Goal: Task Accomplishment & Management: Manage account settings

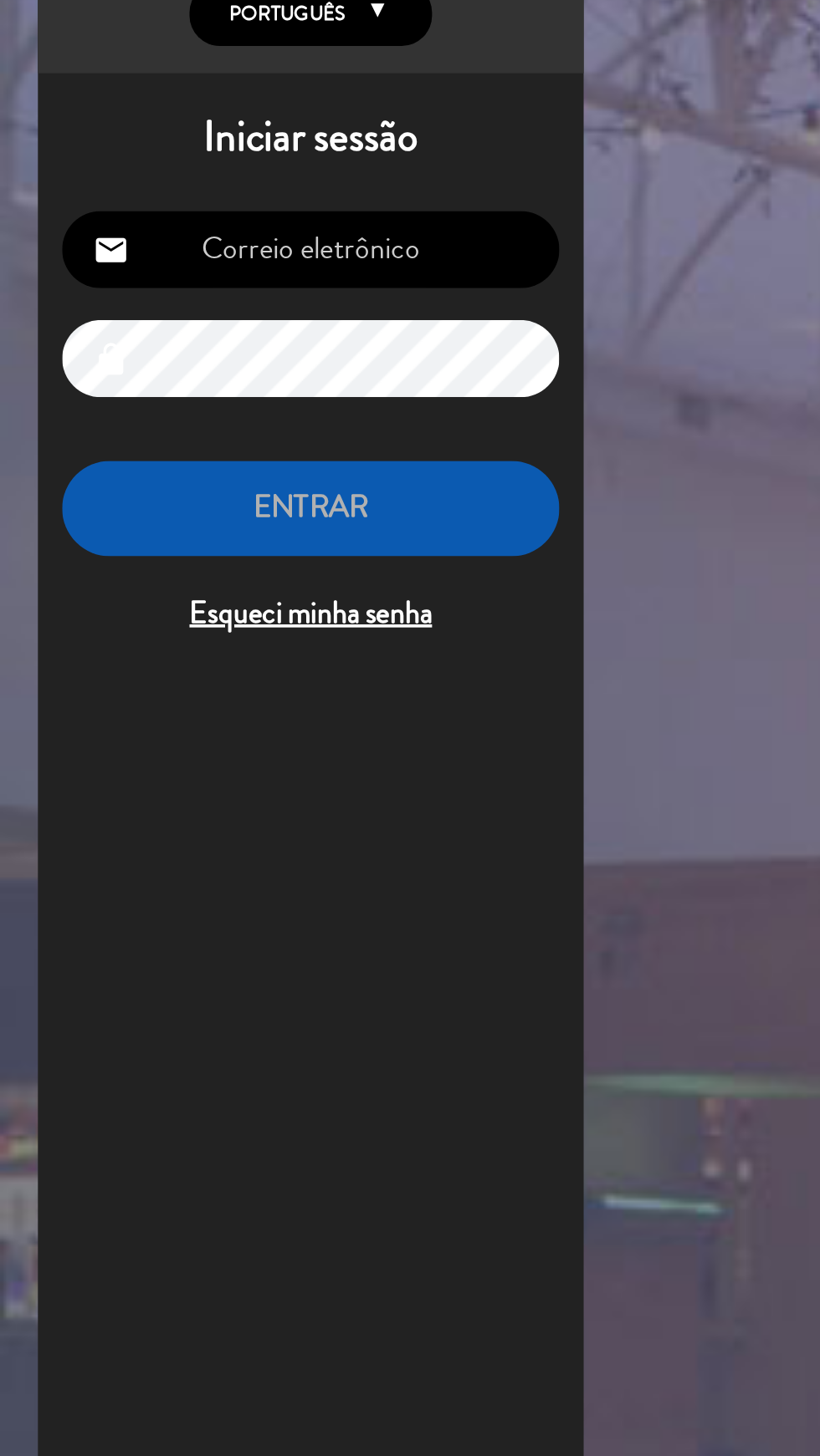
click at [173, 262] on input "email" at bounding box center [171, 260] width 274 height 43
type input "[EMAIL_ADDRESS][DOMAIN_NAME]"
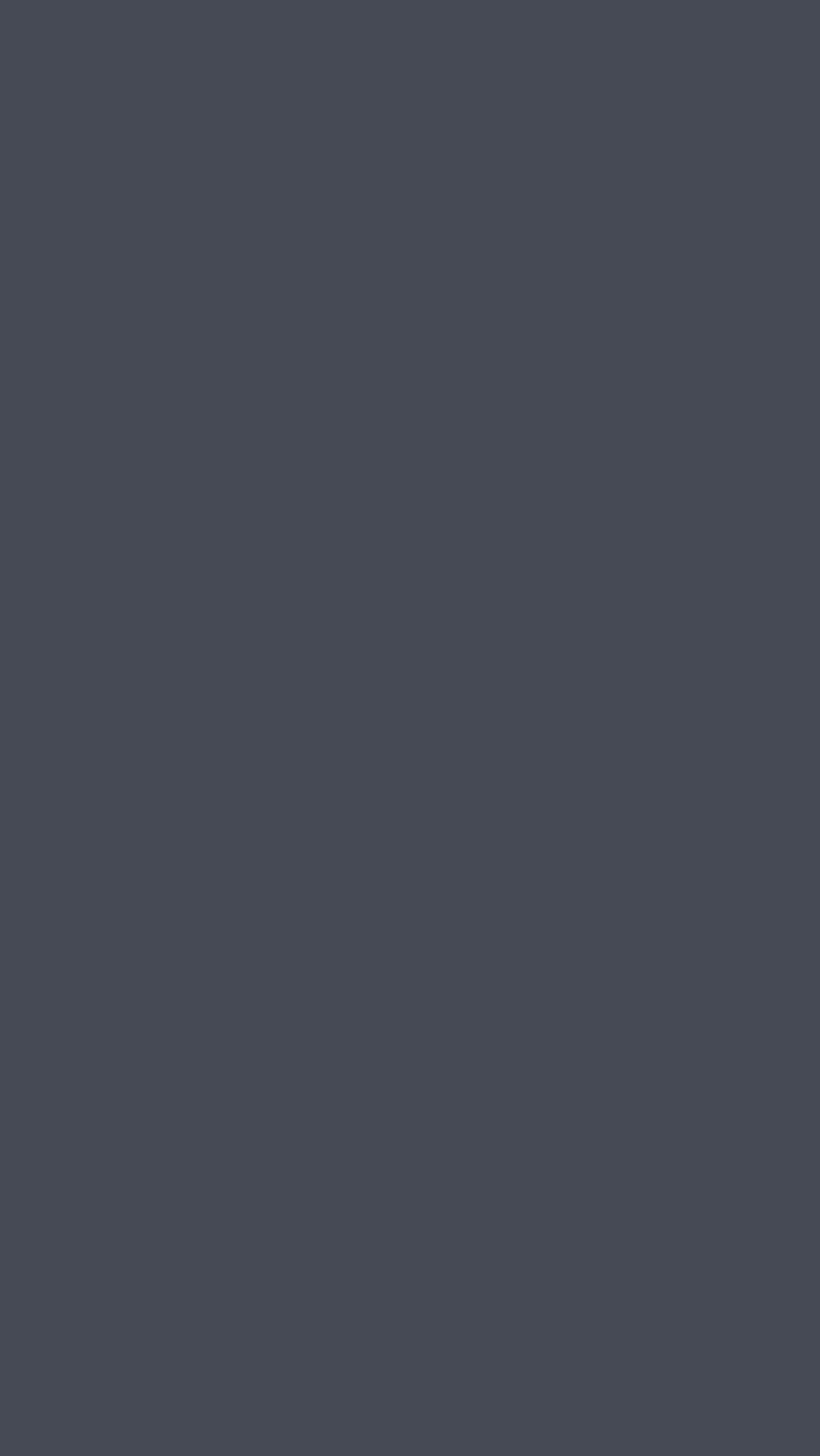
click at [174, 940] on div "menu Sexta-feira 15. agosto - 15:51 Minhas reservas Mesas semeadas Disponibilid…" at bounding box center [410, 728] width 820 height 1456
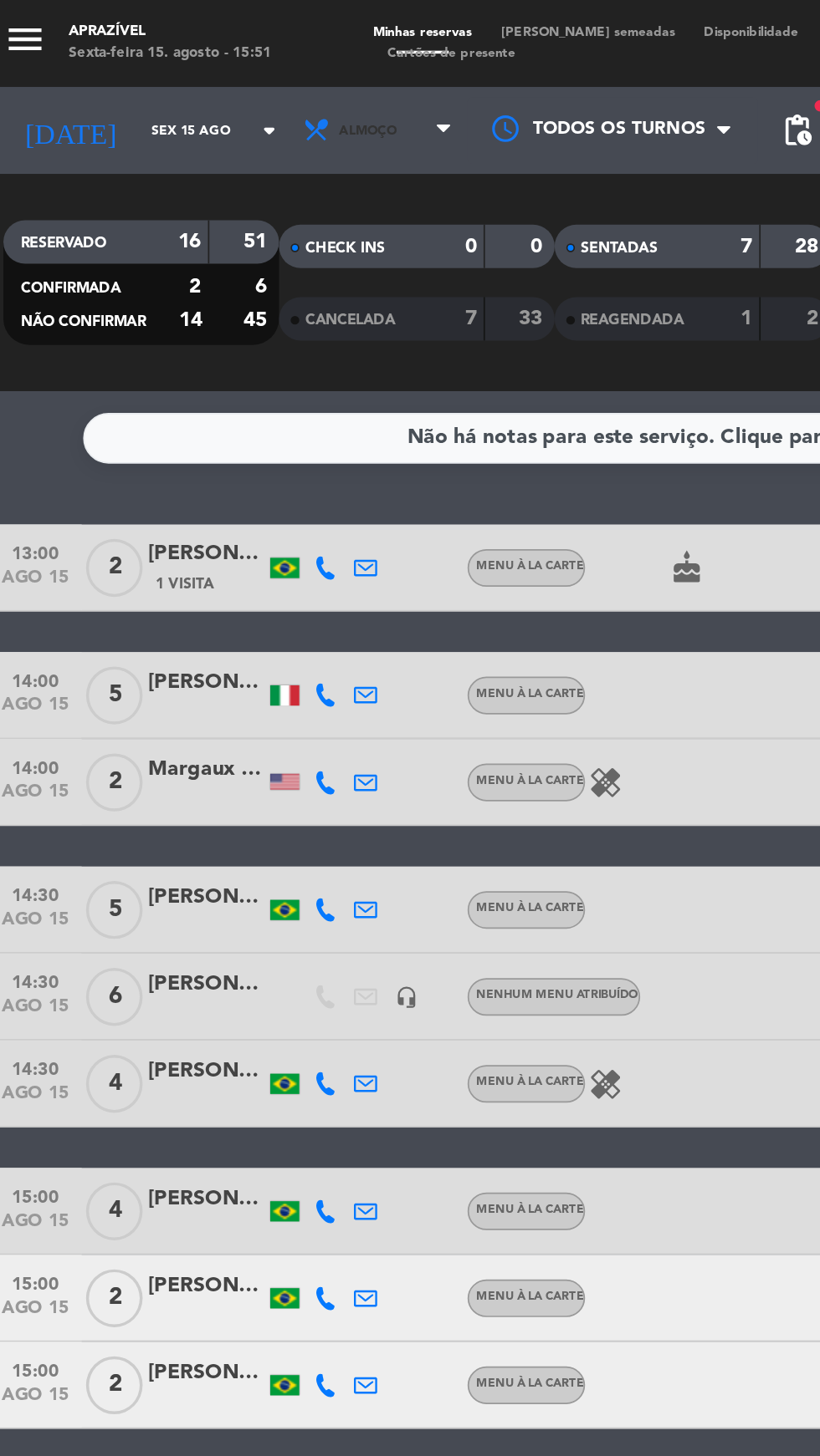
click at [259, 76] on span "Almoço" at bounding box center [231, 76] width 101 height 37
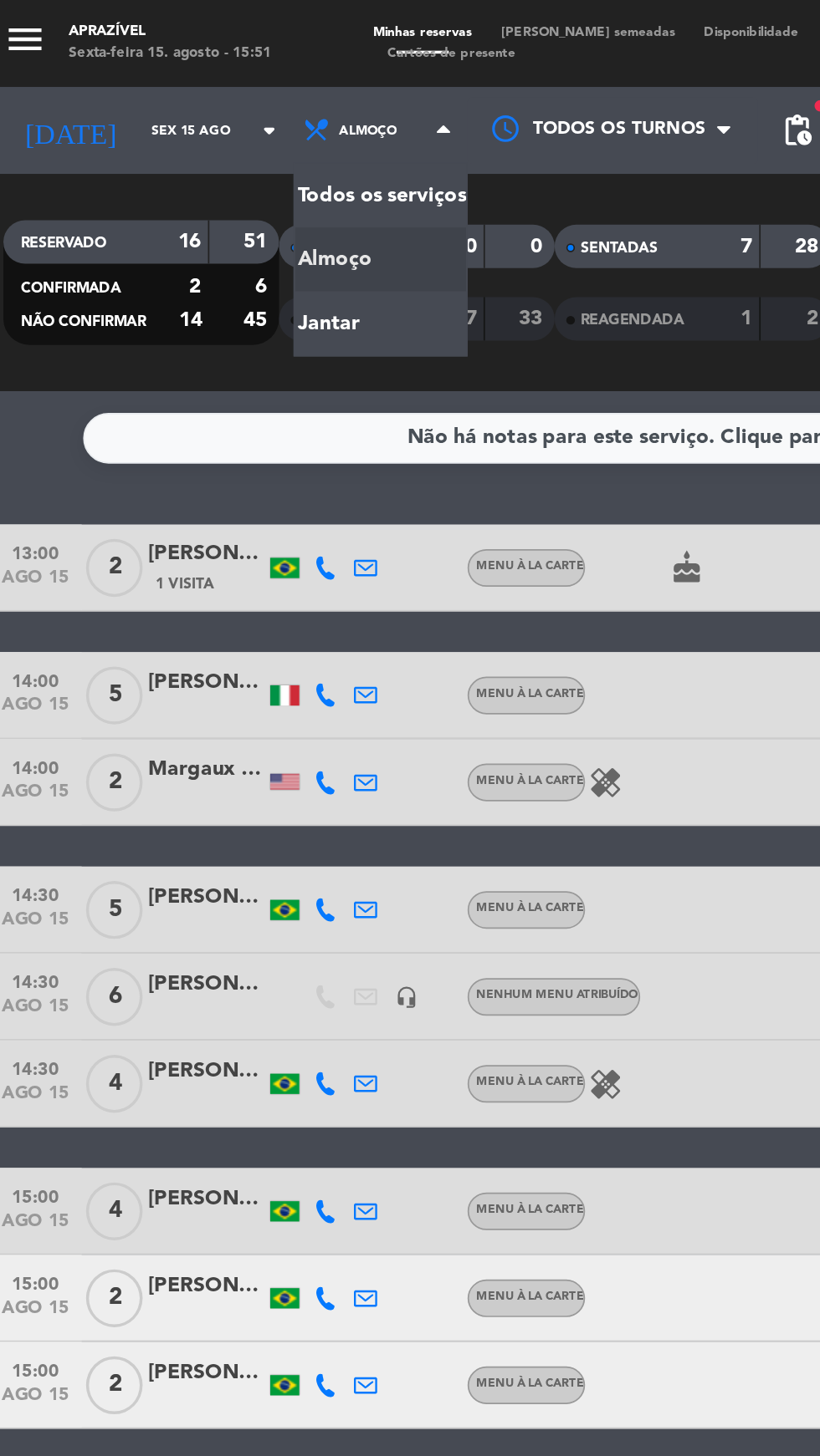
click at [192, 182] on div "menu Aprazível Sexta-feira 15. agosto - 15:51 Minhas reservas Mesas semeadas Di…" at bounding box center [410, 112] width 820 height 226
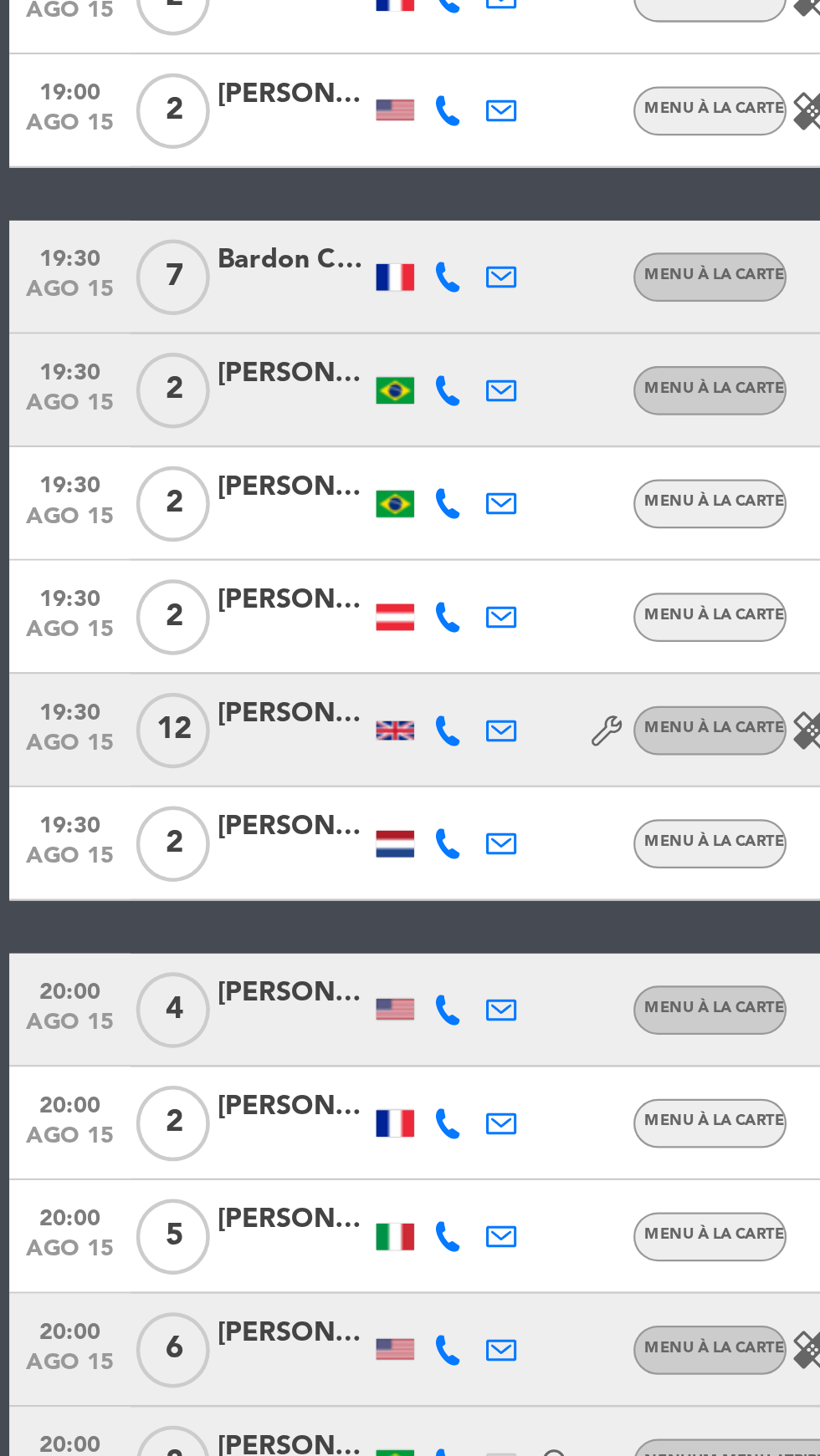
scroll to position [186, 0]
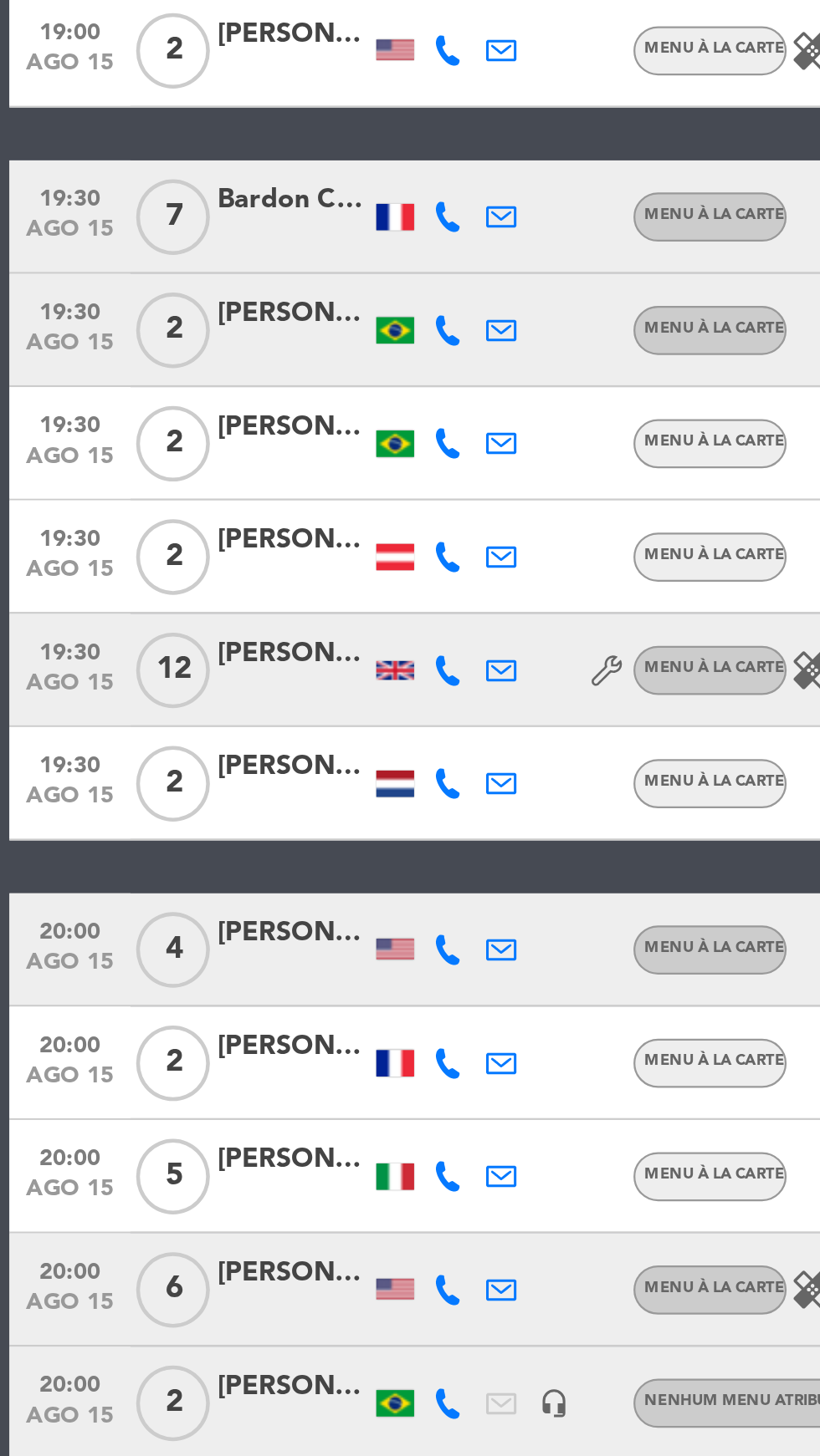
click at [168, 765] on div at bounding box center [174, 763] width 16 height 9
